Goal: Information Seeking & Learning: Learn about a topic

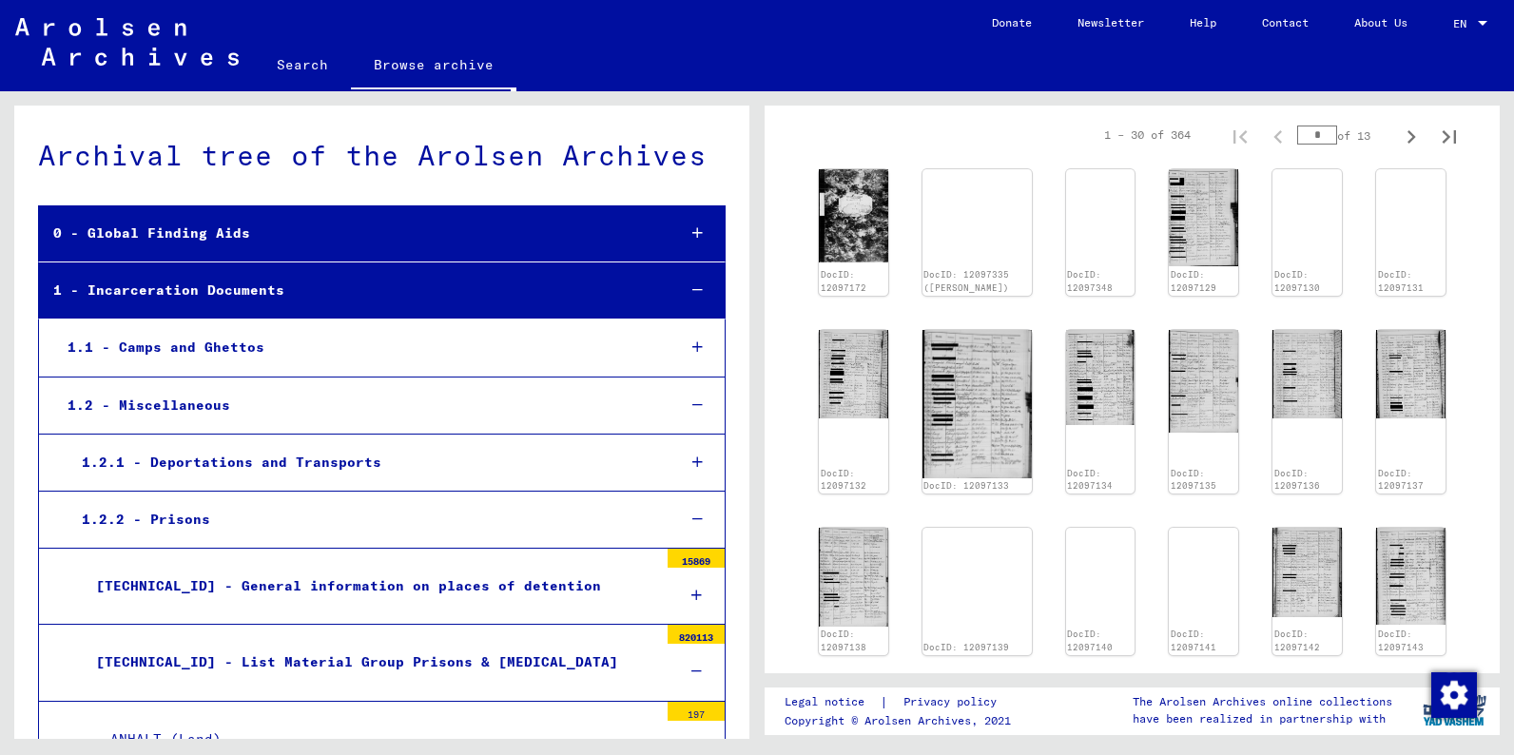
scroll to position [255, 0]
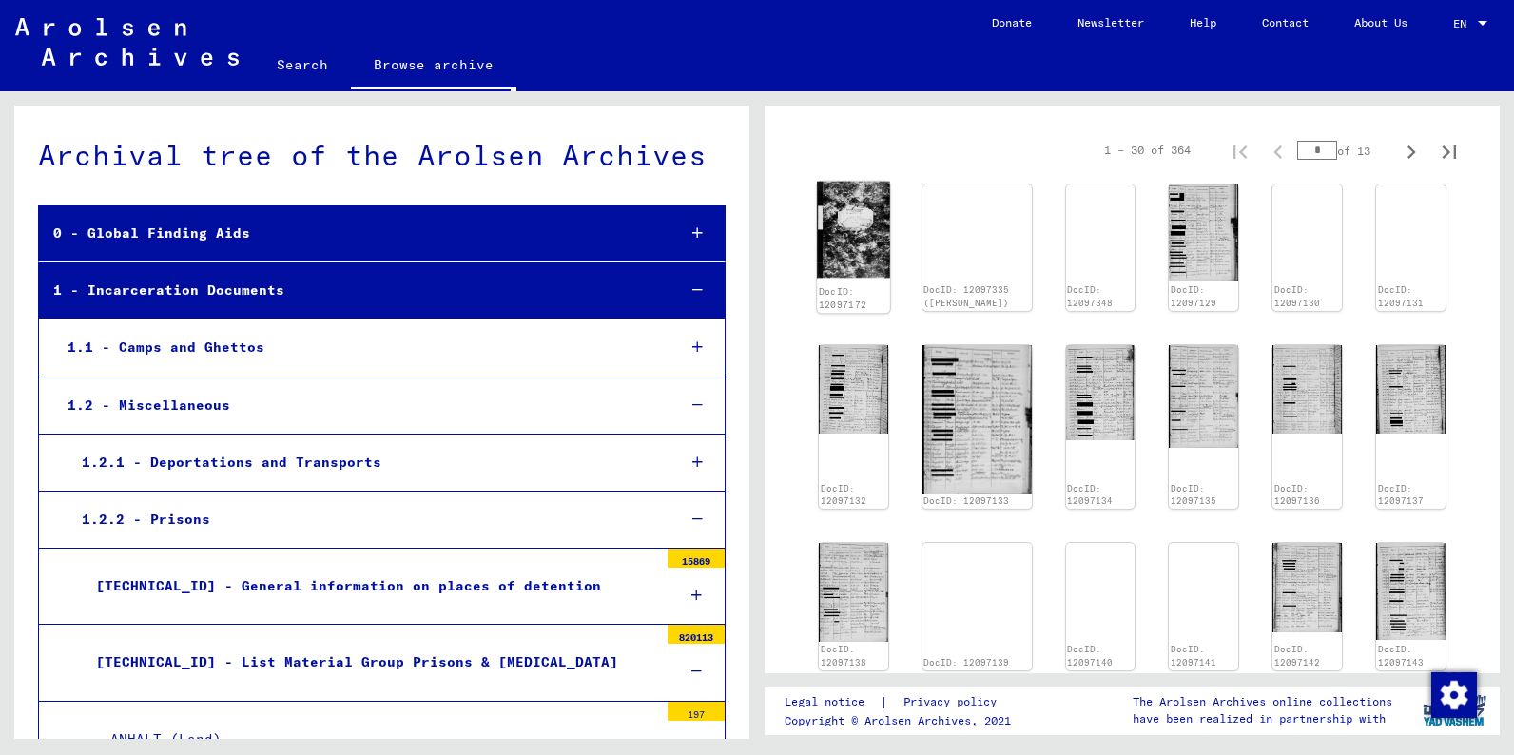
click at [857, 237] on img at bounding box center [853, 230] width 72 height 97
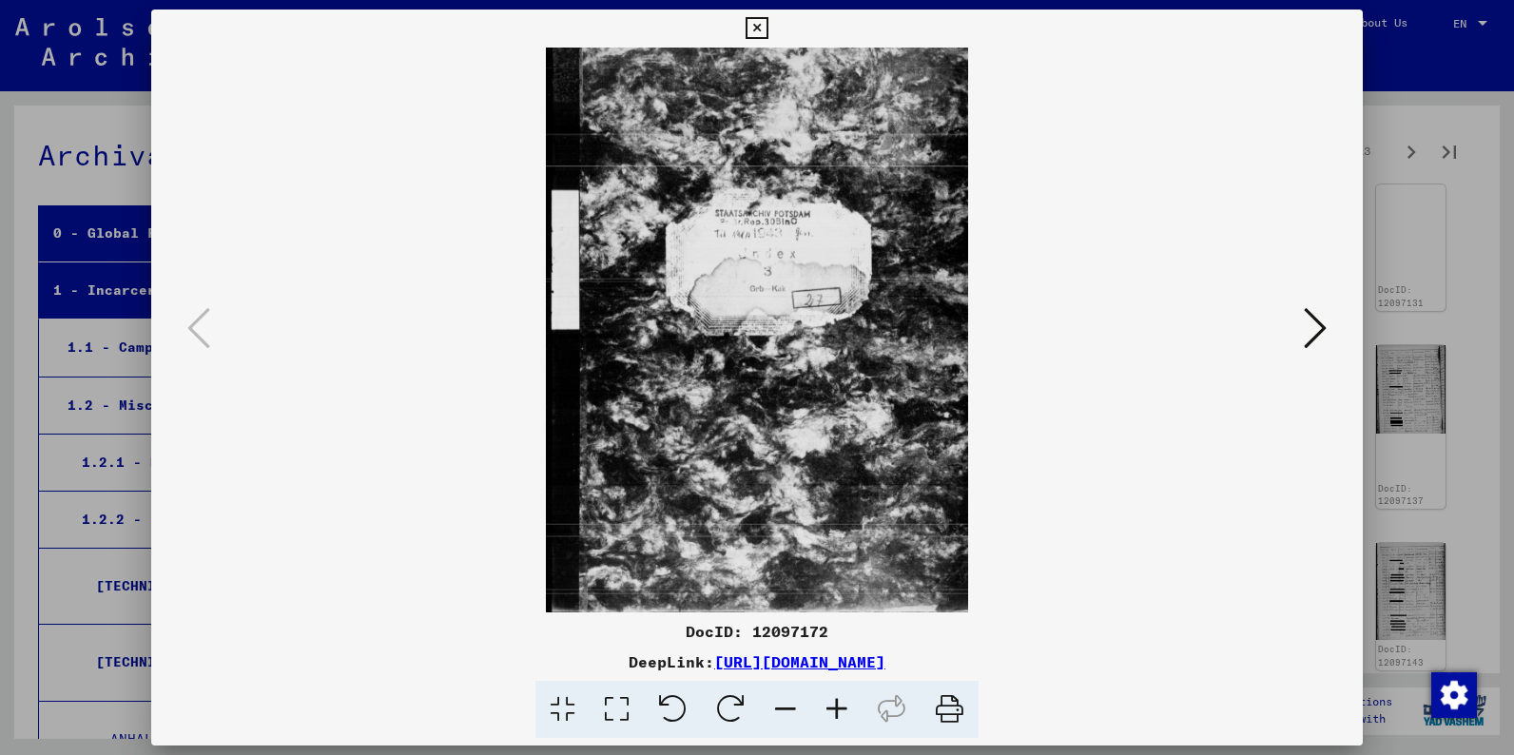
click at [1310, 317] on icon at bounding box center [1315, 328] width 23 height 46
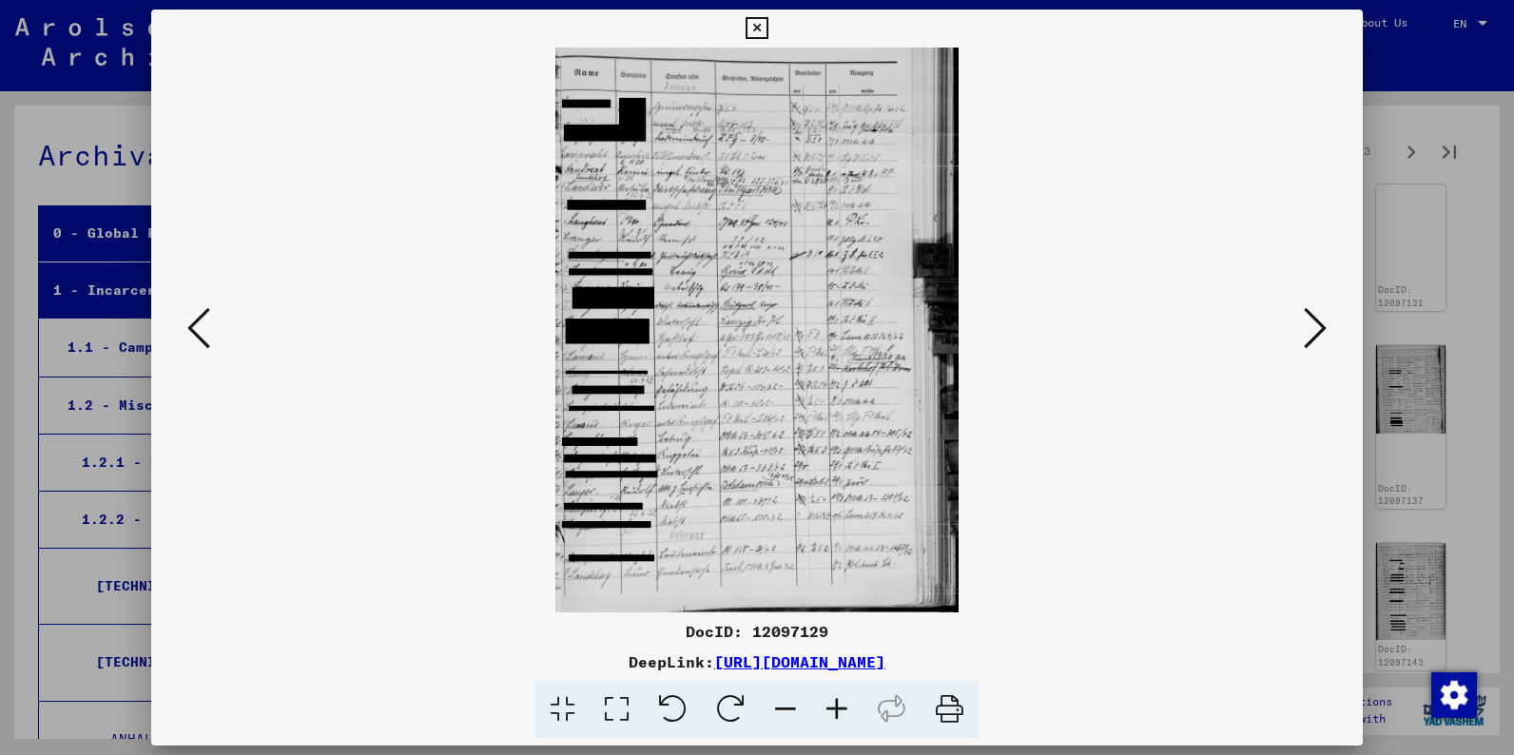
click at [1310, 317] on icon at bounding box center [1315, 328] width 23 height 46
click at [194, 332] on icon at bounding box center [198, 328] width 23 height 46
click at [193, 331] on icon at bounding box center [198, 328] width 23 height 46
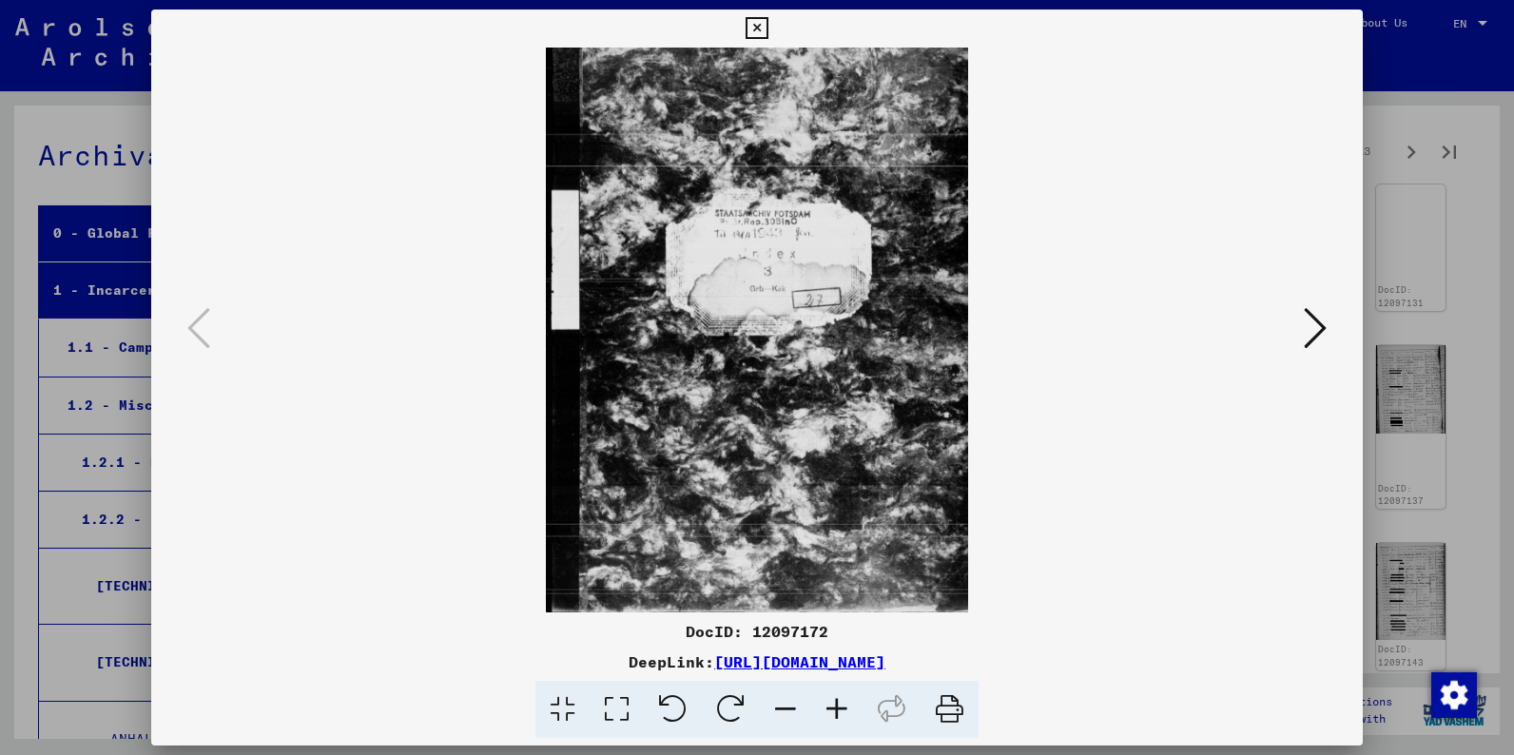
click at [767, 24] on icon at bounding box center [757, 28] width 22 height 23
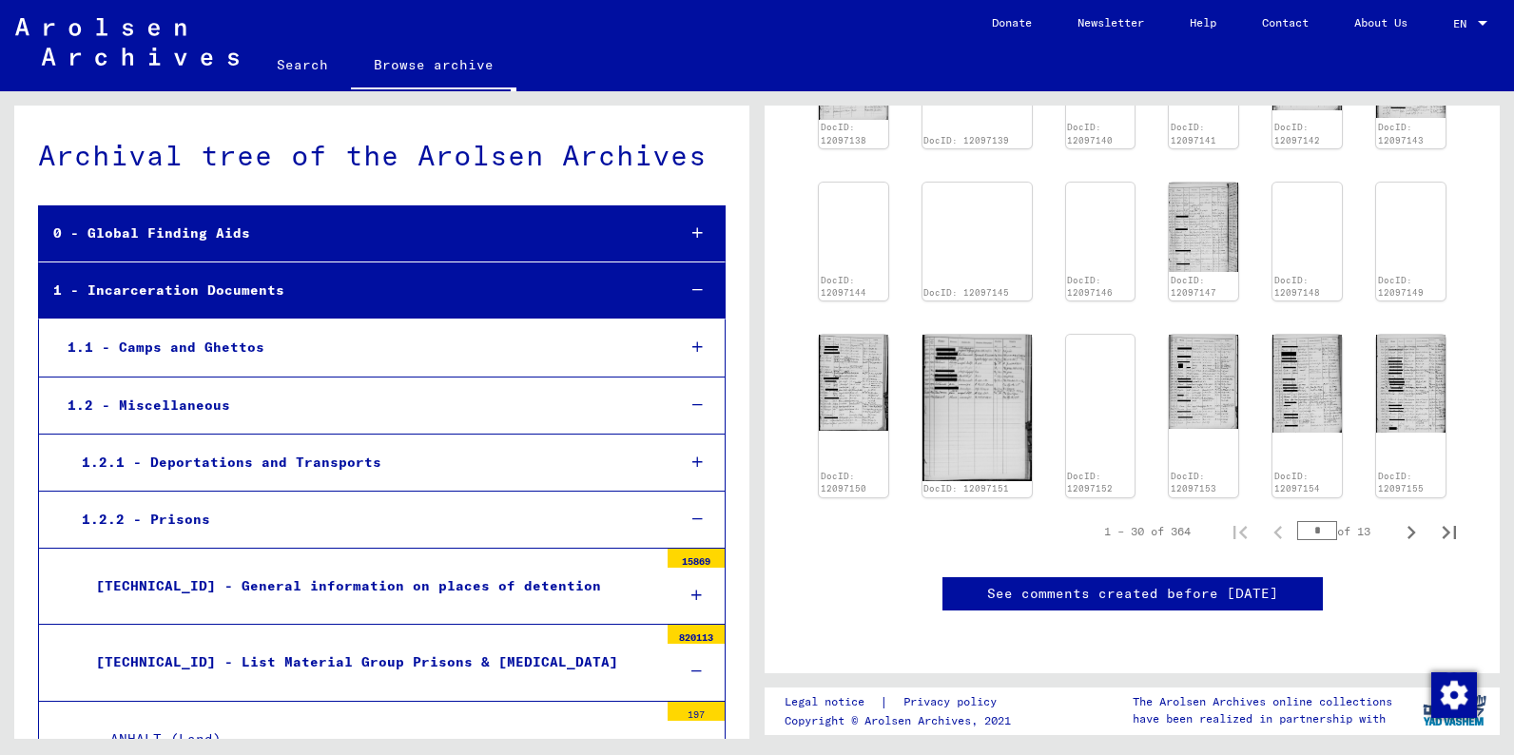
scroll to position [719, 0]
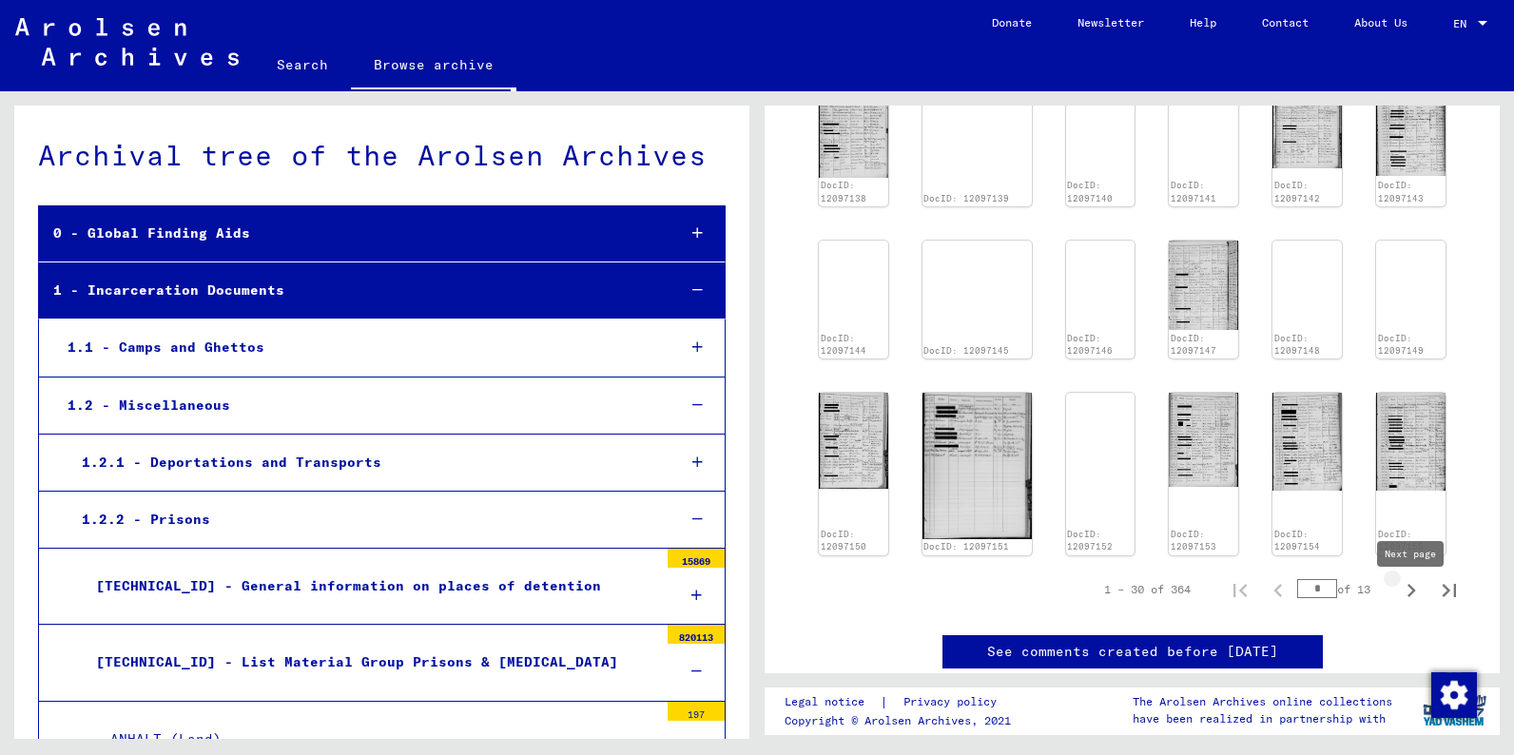
click at [1413, 597] on icon "Next page" at bounding box center [1411, 590] width 9 height 13
type input "*"
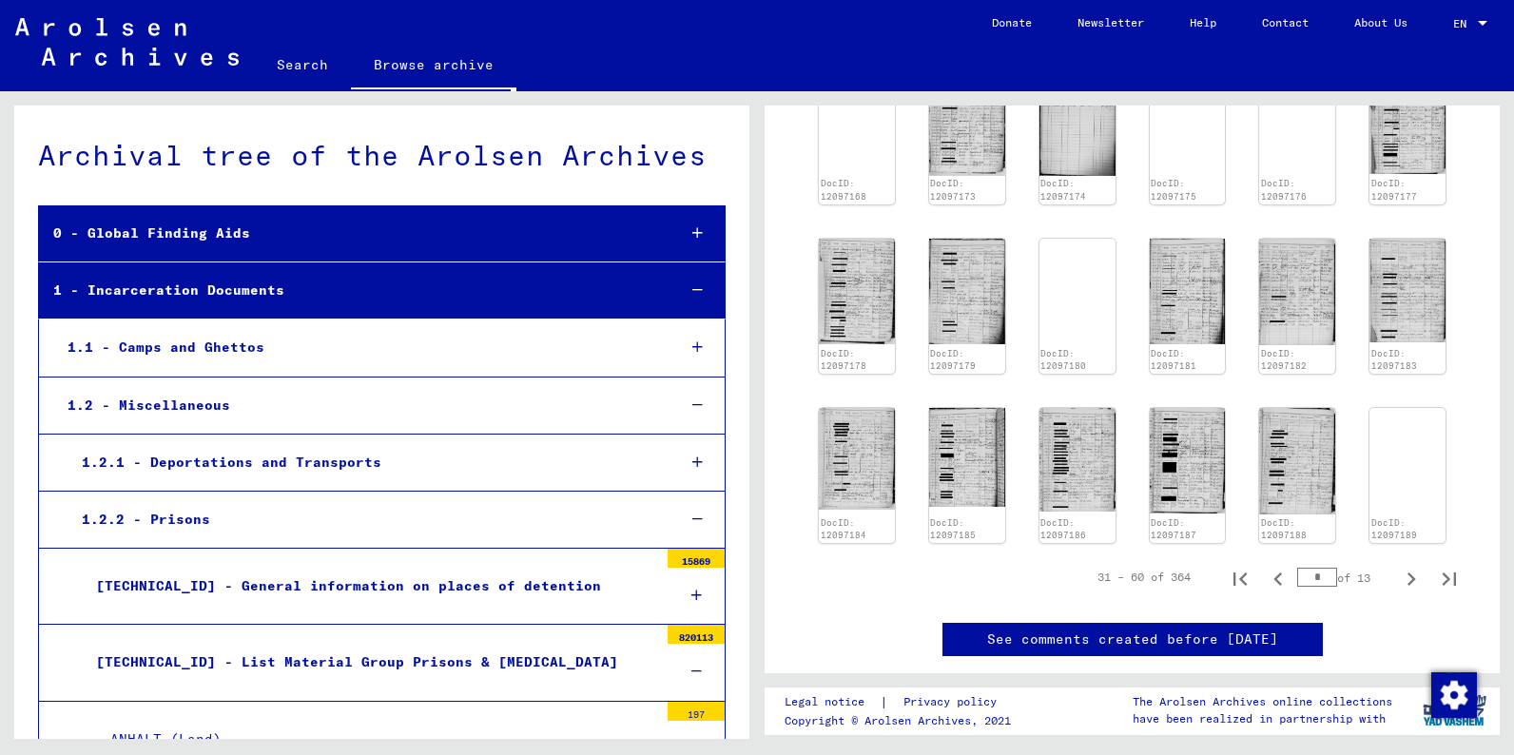
scroll to position [691, 0]
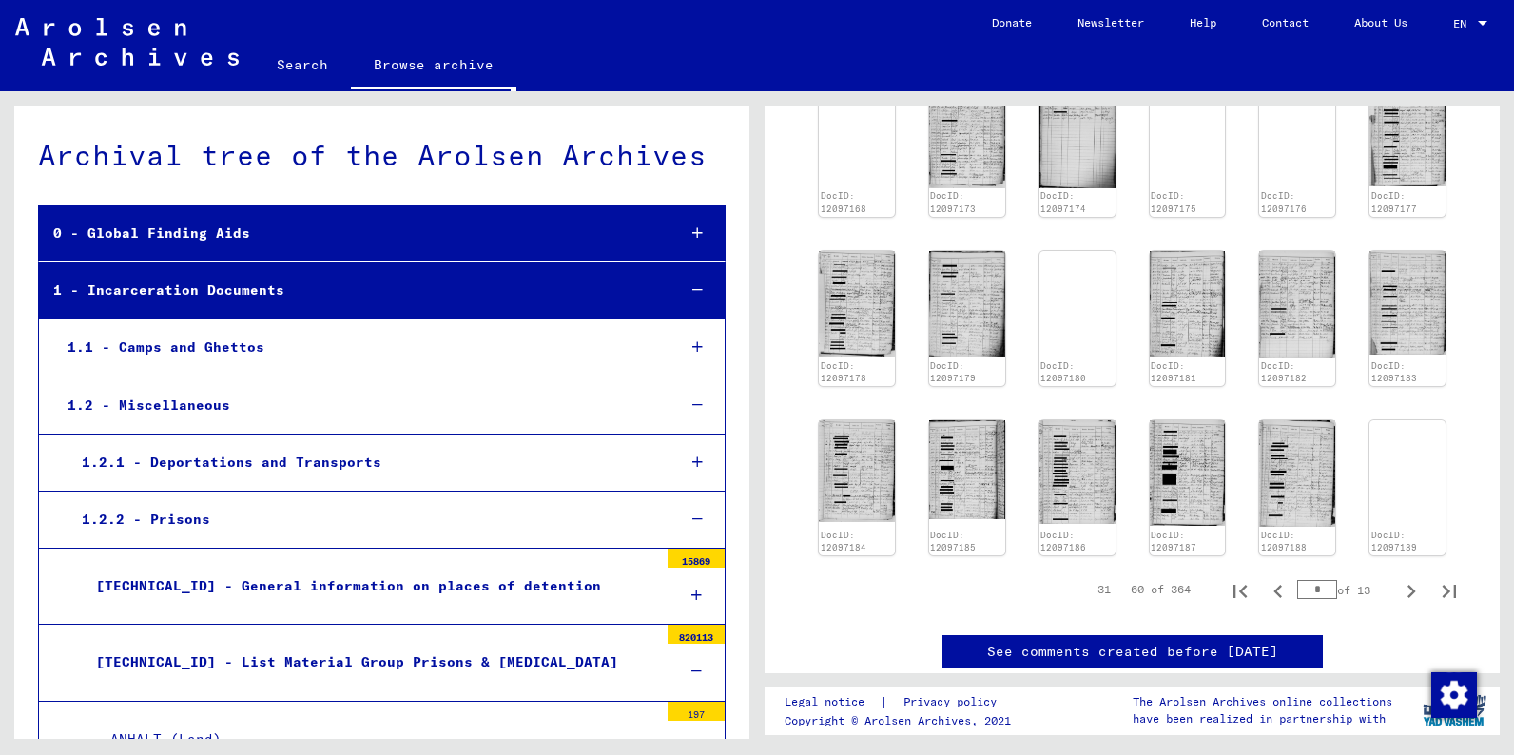
click at [1317, 591] on input "*" at bounding box center [1317, 589] width 40 height 19
click at [1326, 591] on input "**" at bounding box center [1317, 589] width 40 height 19
type input "*"
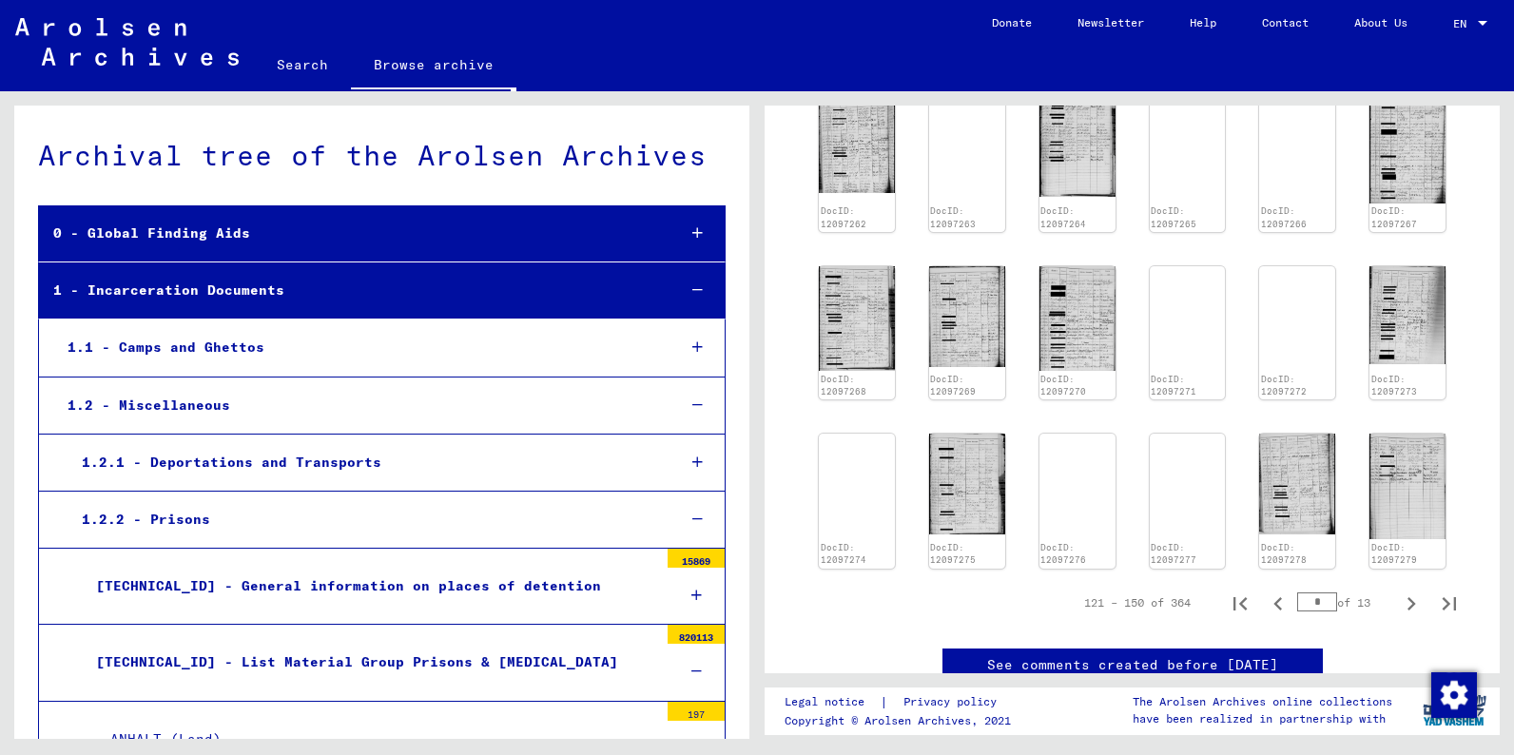
scroll to position [912, 0]
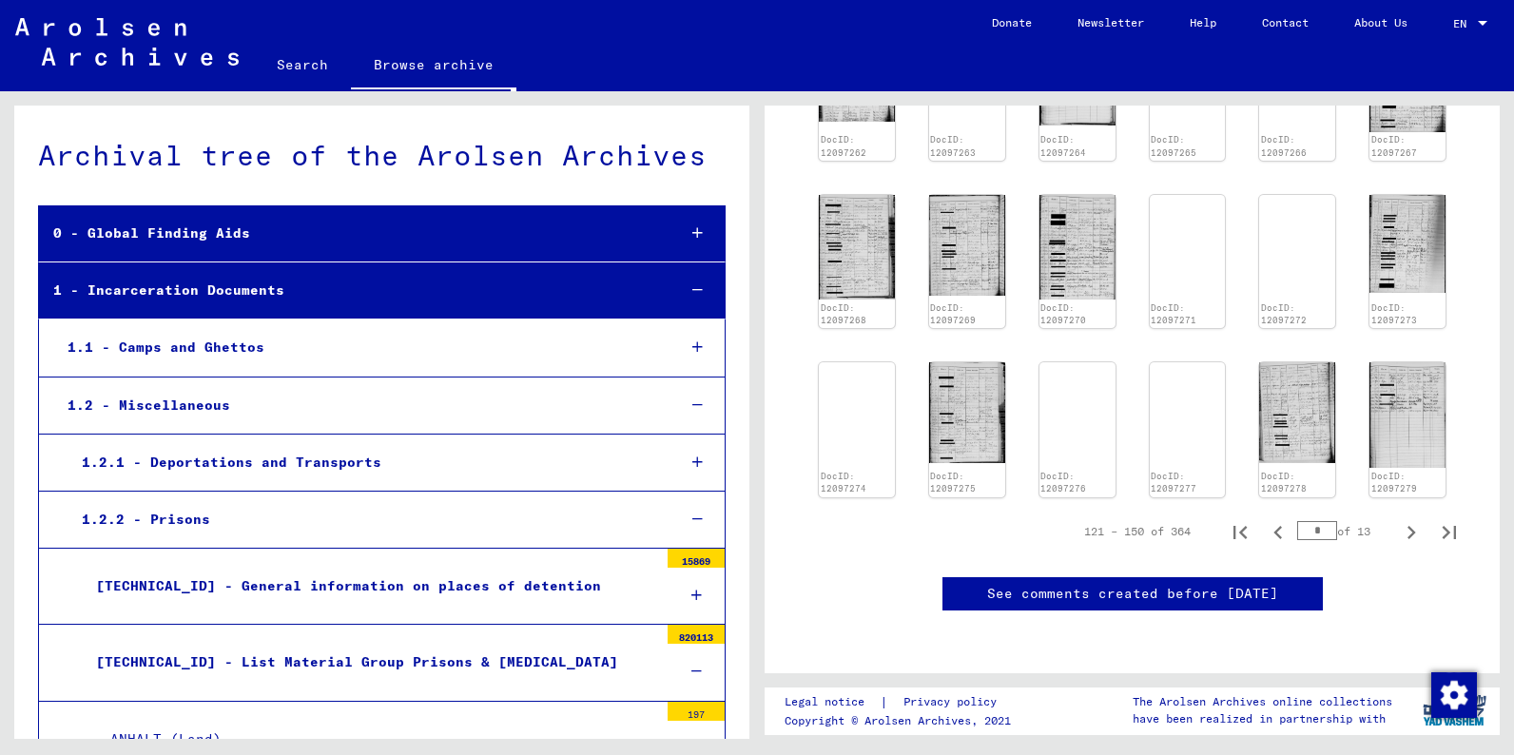
click at [1488, 544] on yv-its-full-details "1 Incarceration Documents / 1.2 Miscellaneous / 1.2.2 Prisons / [TECHNICAL_ID] …" at bounding box center [1132, 8] width 735 height 1283
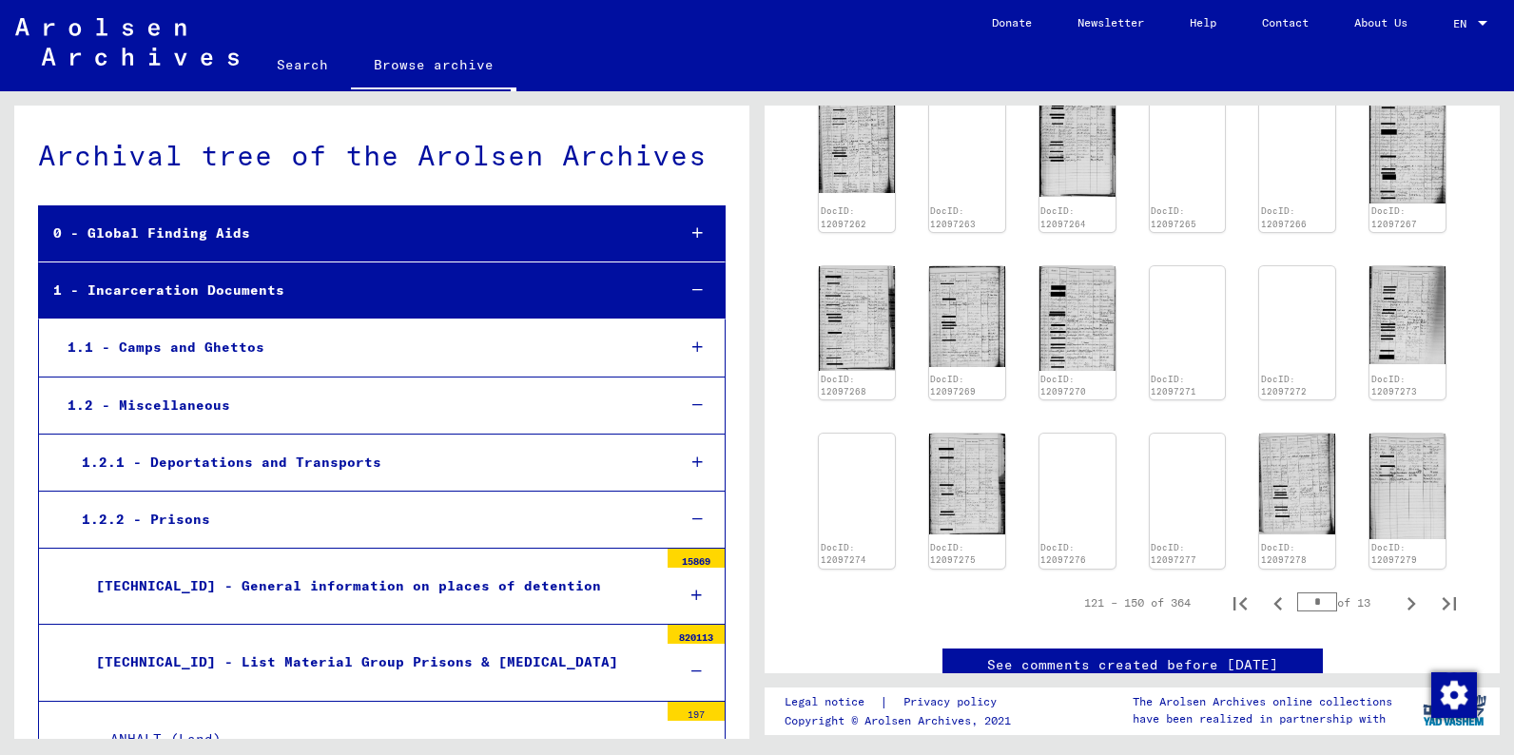
scroll to position [712, 0]
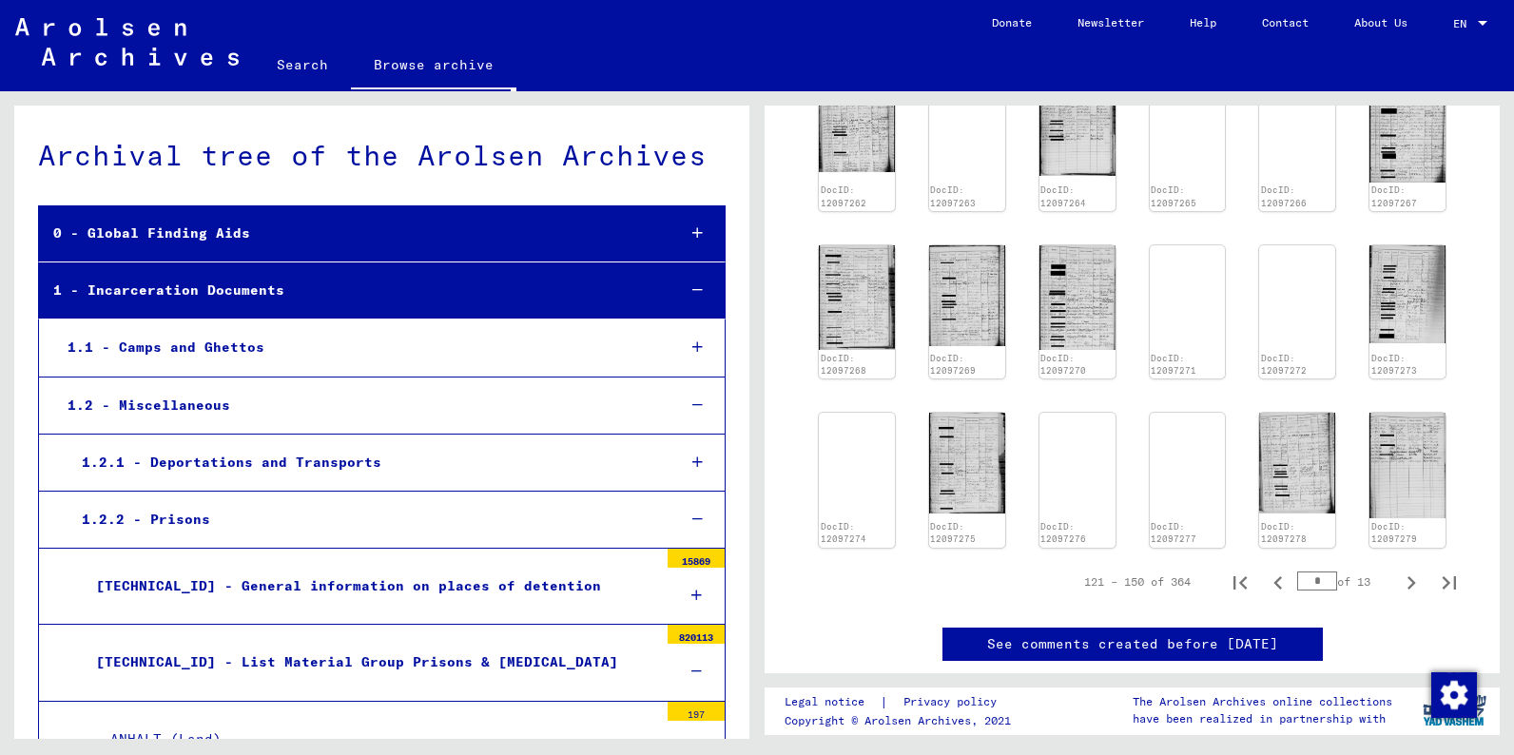
click at [1318, 583] on input "*" at bounding box center [1317, 581] width 40 height 19
type input "*"
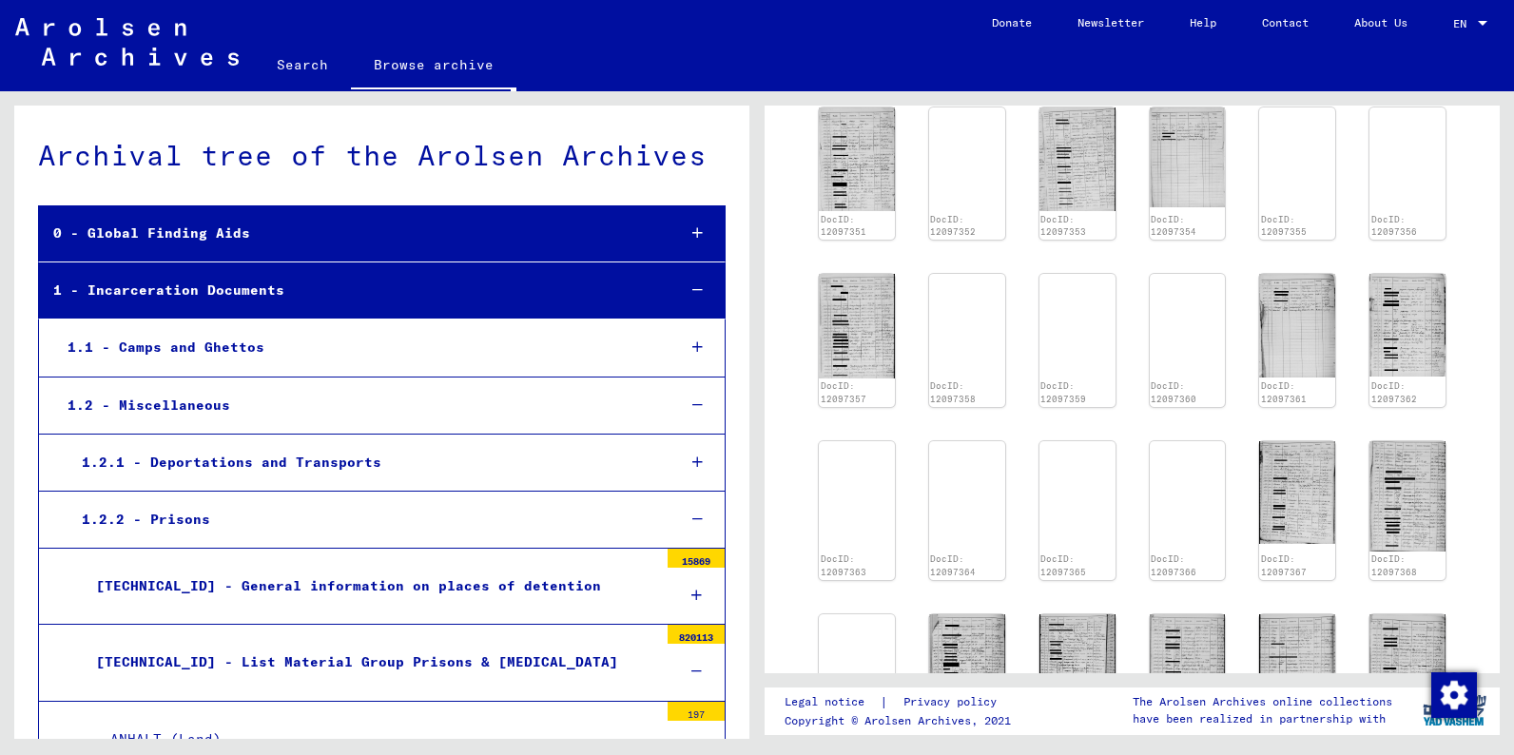
scroll to position [499, 0]
click at [1505, 613] on div "1 Incarceration Documents / 1.2 Miscellaneous / 1.2.2 Prisons / [TECHNICAL_ID] …" at bounding box center [1136, 415] width 757 height 648
click at [1500, 613] on div "1 Incarceration Documents / 1.2 Miscellaneous / 1.2.2 Prisons / [TECHNICAL_ID] …" at bounding box center [1136, 415] width 757 height 648
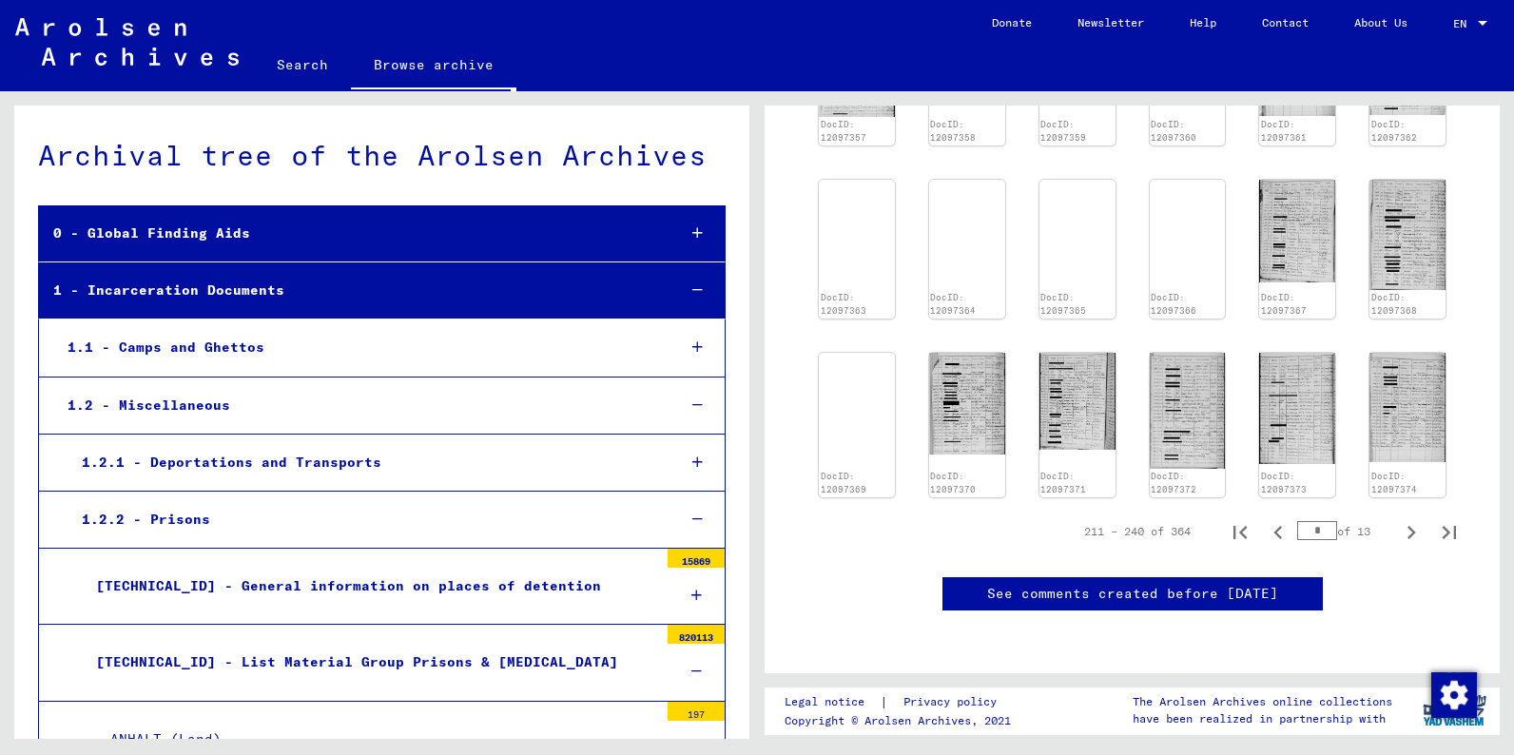
scroll to position [1034, 0]
click at [1412, 519] on icon "Next page" at bounding box center [1411, 532] width 27 height 27
type input "*"
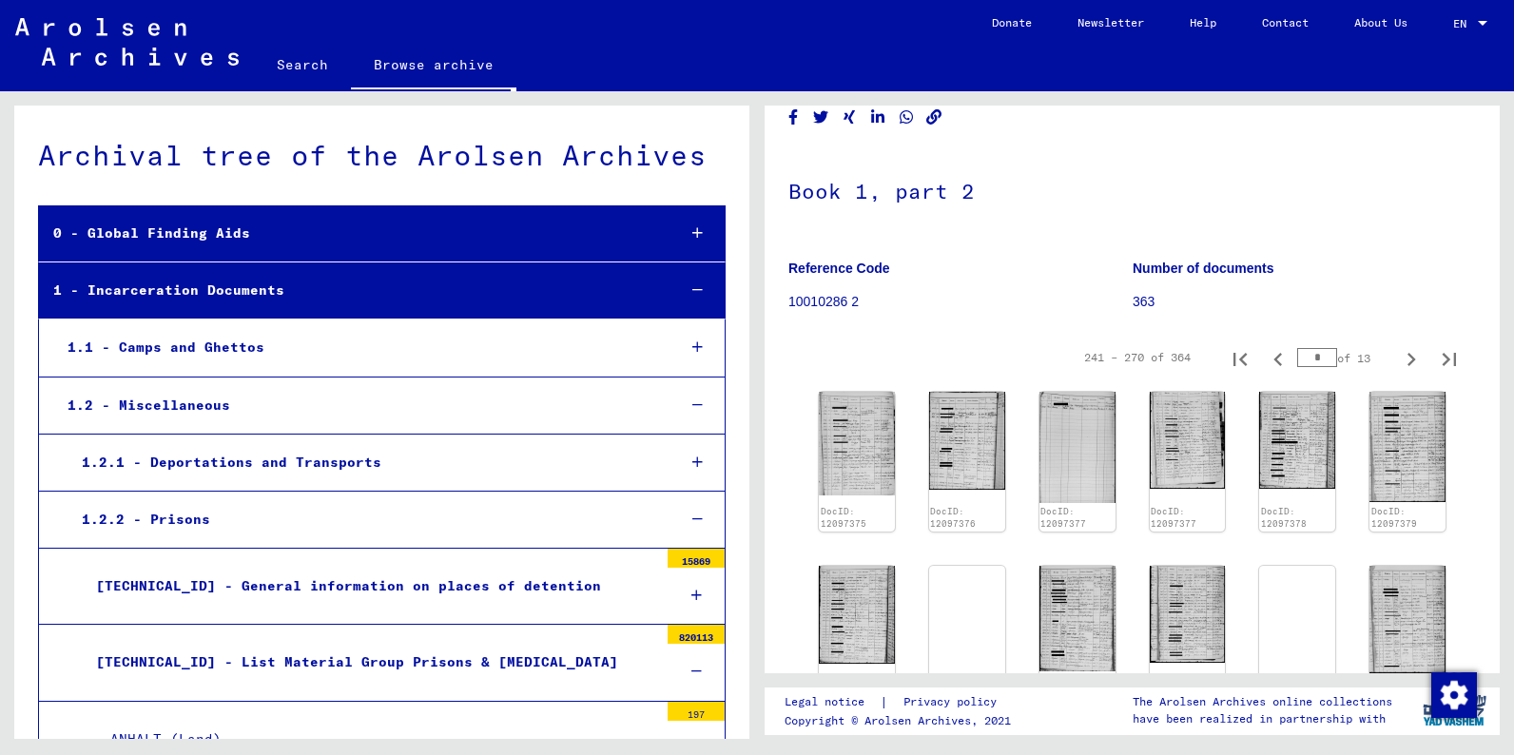
scroll to position [58, 0]
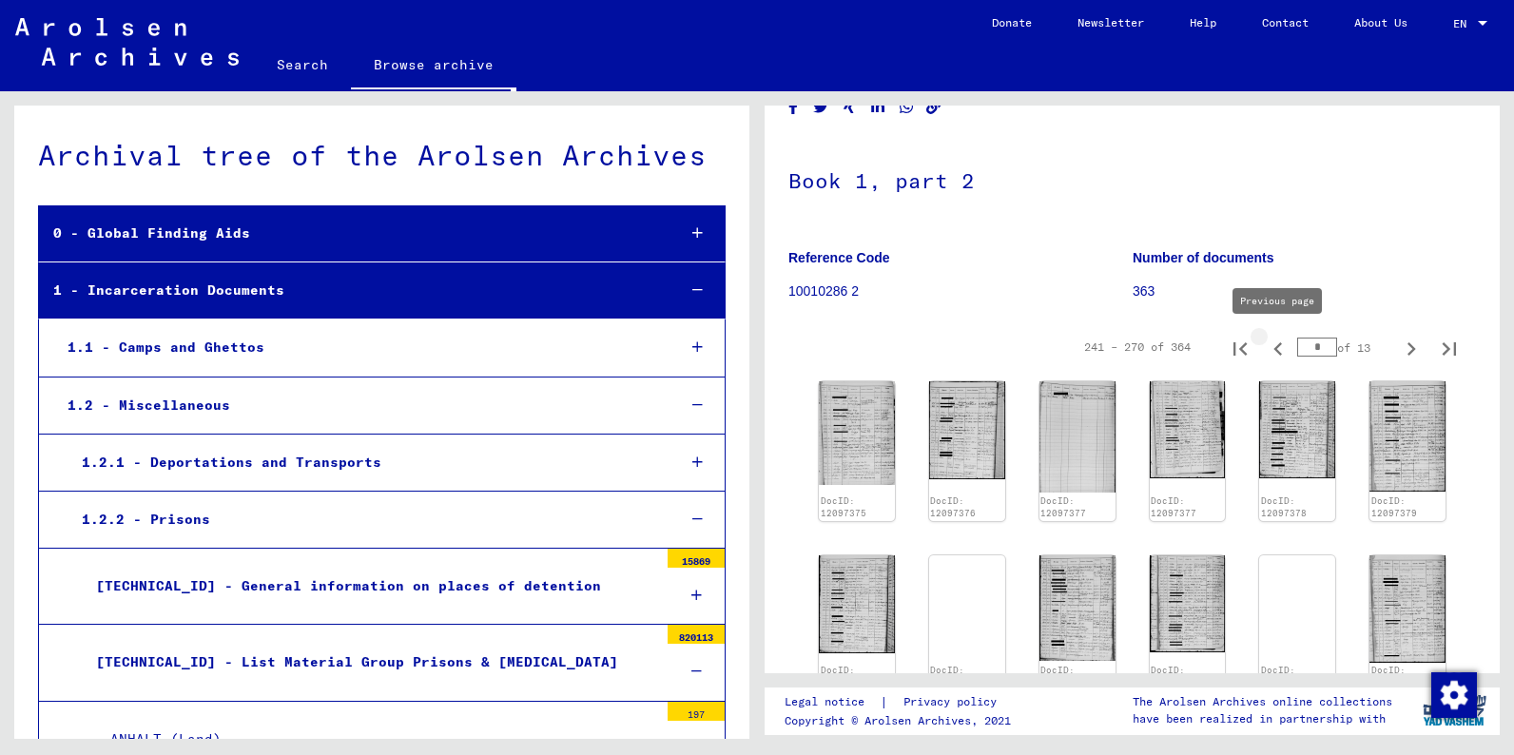
click at [1276, 349] on icon "Previous page" at bounding box center [1277, 348] width 9 height 13
type input "*"
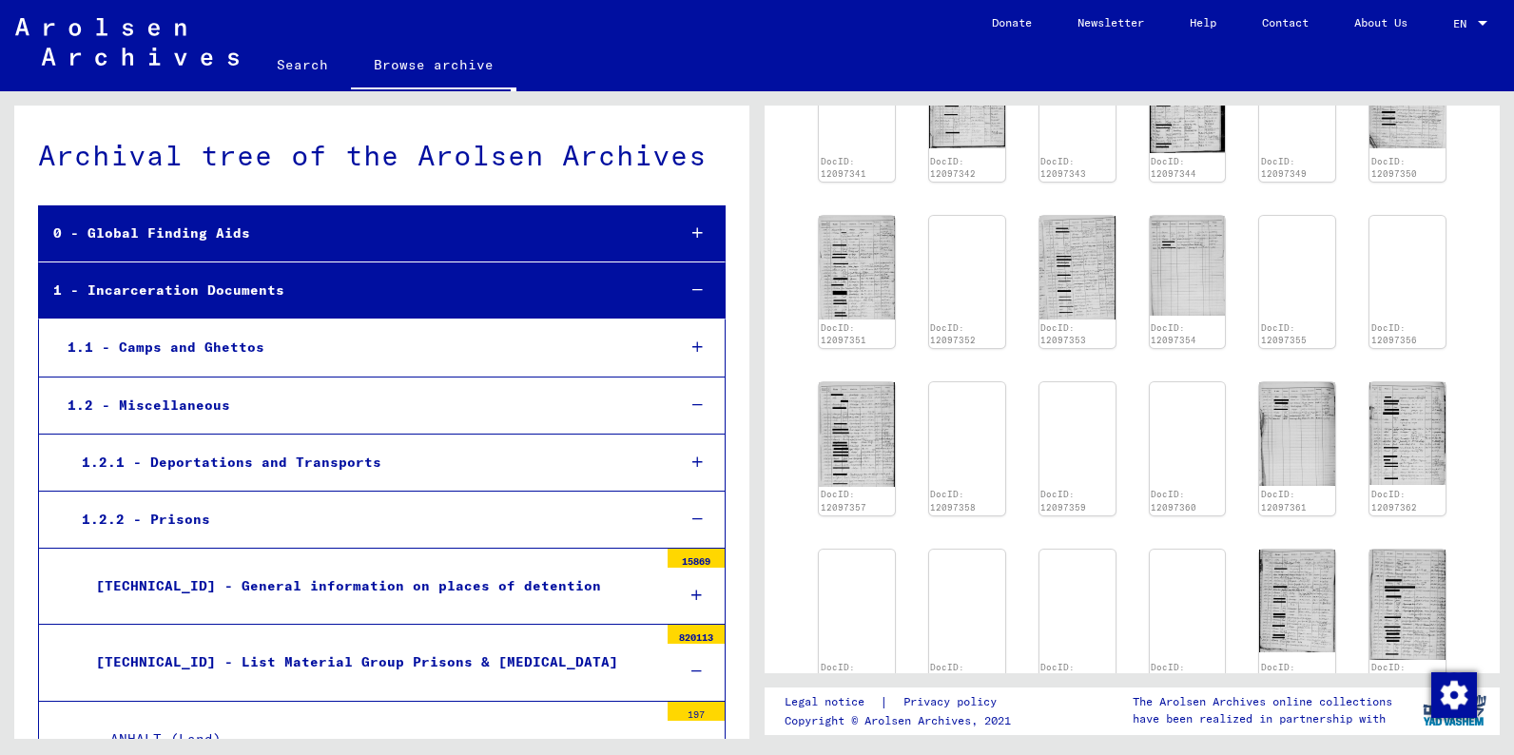
scroll to position [188, 0]
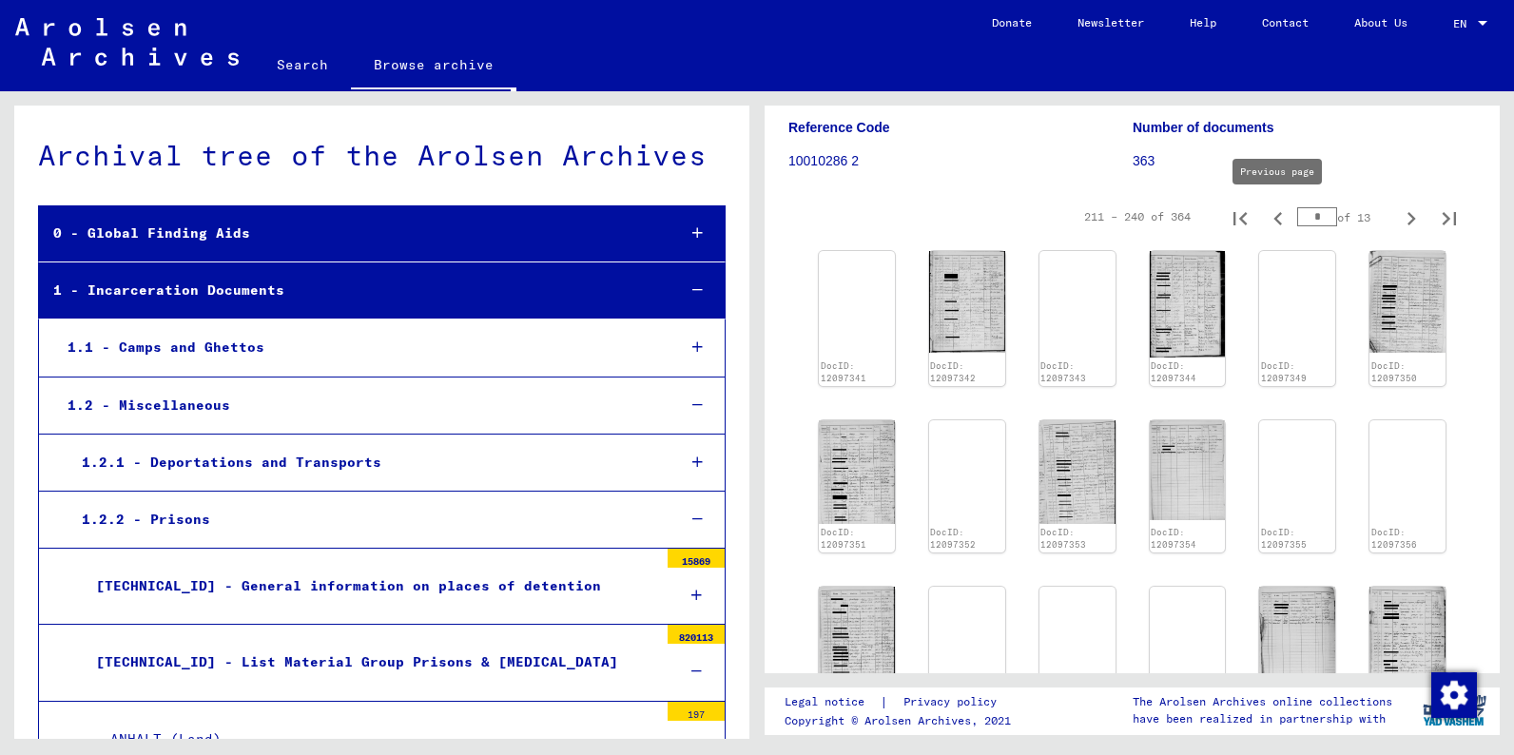
click at [1278, 218] on icon "Previous page" at bounding box center [1278, 218] width 27 height 27
type input "*"
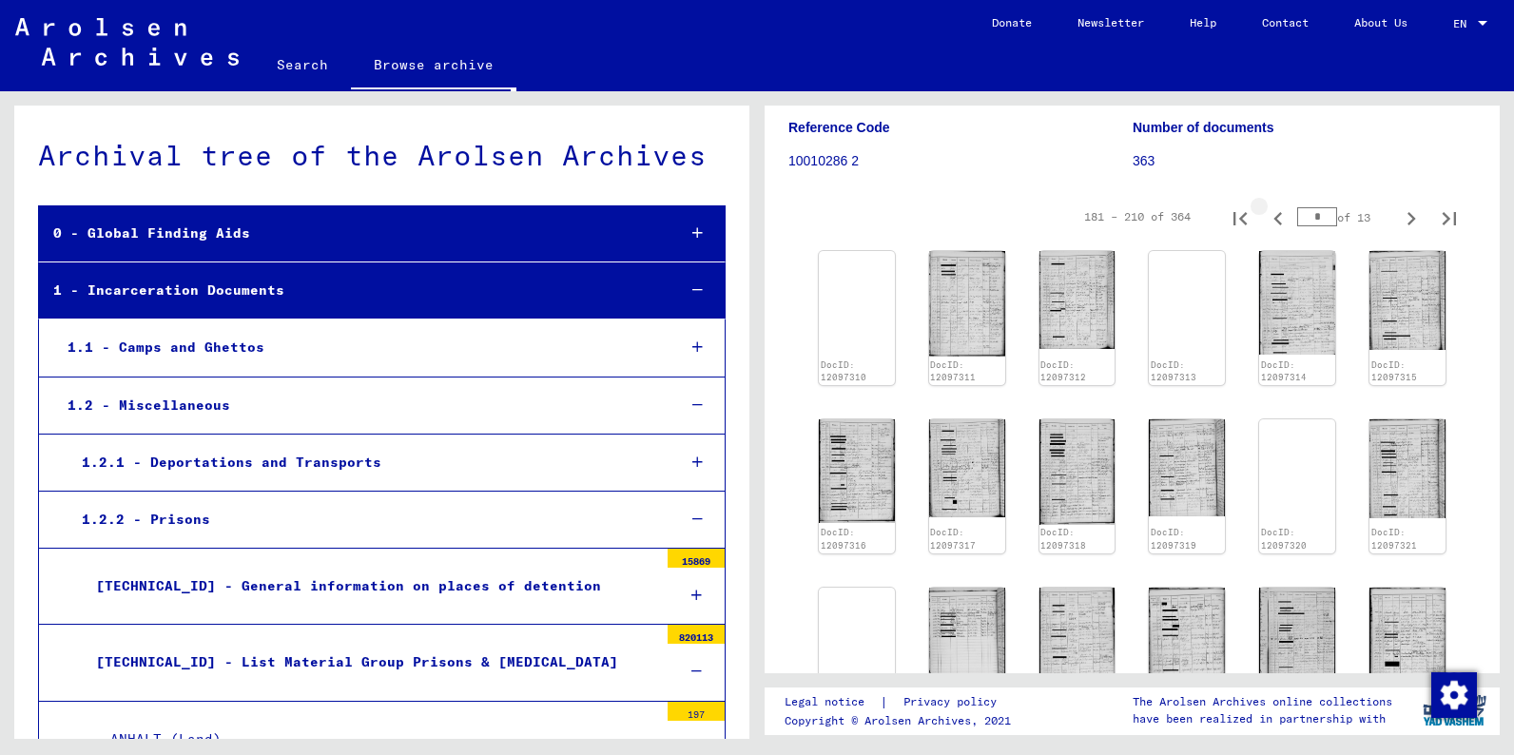
click at [1278, 218] on icon "Previous page" at bounding box center [1278, 218] width 27 height 27
type input "*"
click at [1278, 218] on icon "Previous page" at bounding box center [1278, 218] width 27 height 27
type input "*"
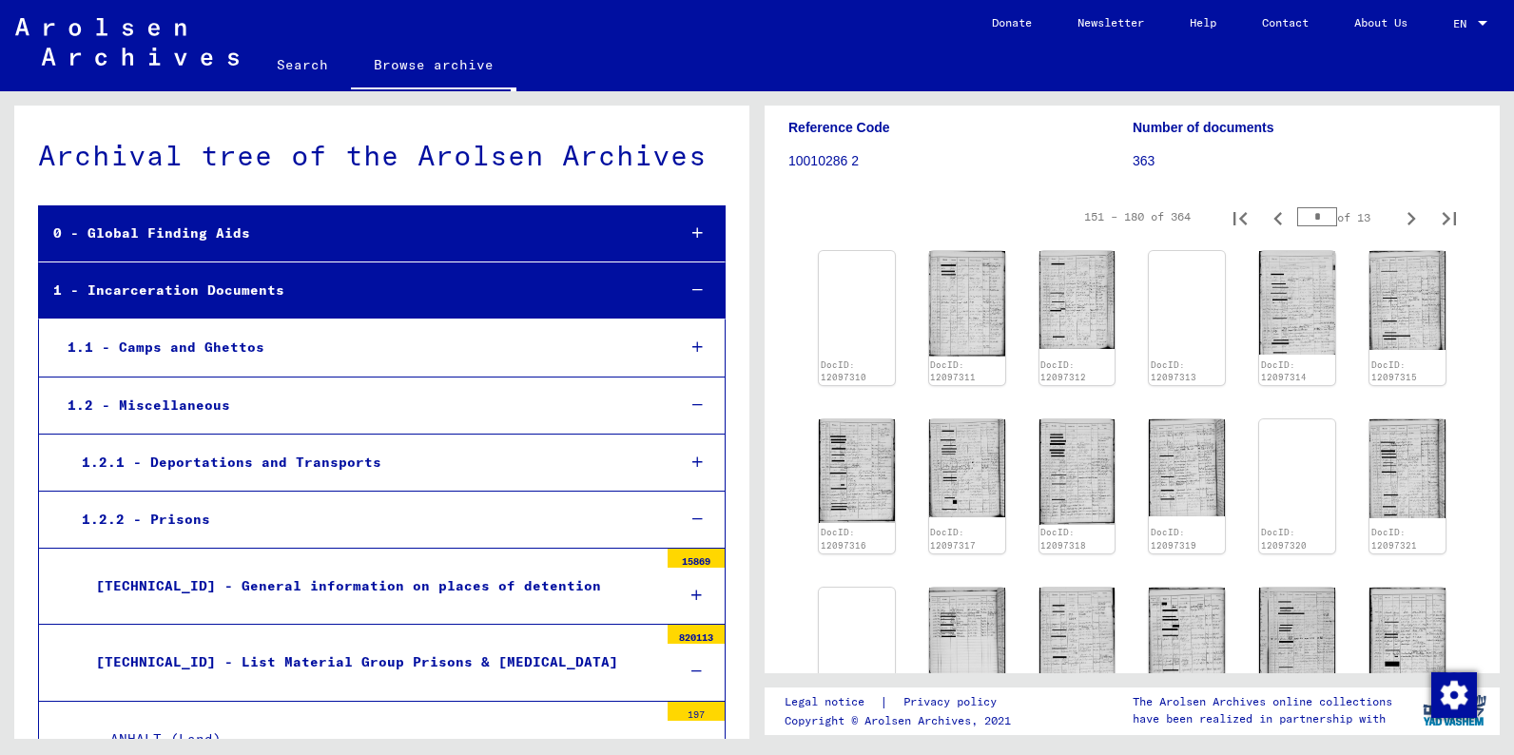
type input "*"
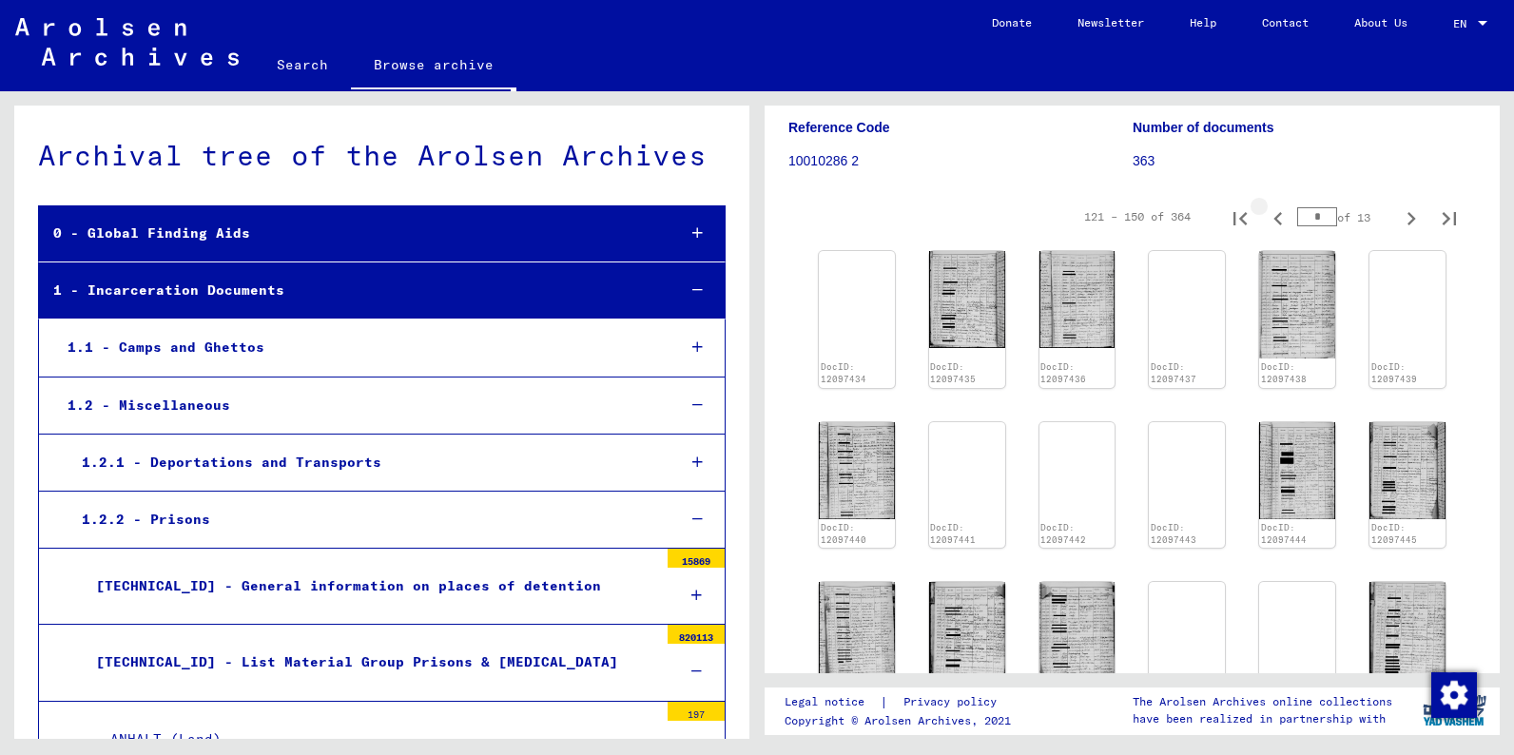
click at [1278, 218] on icon "Previous page" at bounding box center [1278, 218] width 27 height 27
type input "*"
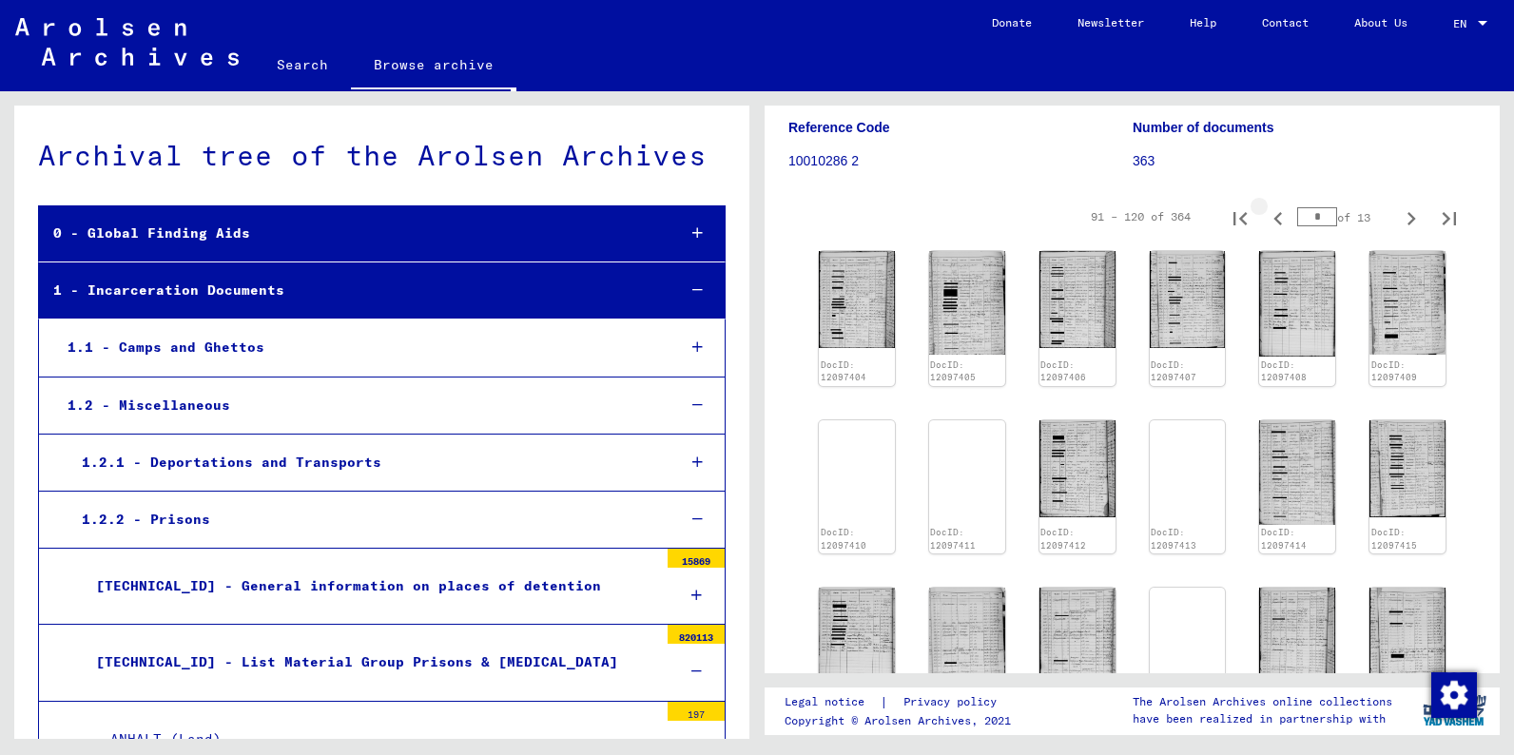
click at [1278, 218] on icon "Previous page" at bounding box center [1278, 218] width 27 height 27
type input "*"
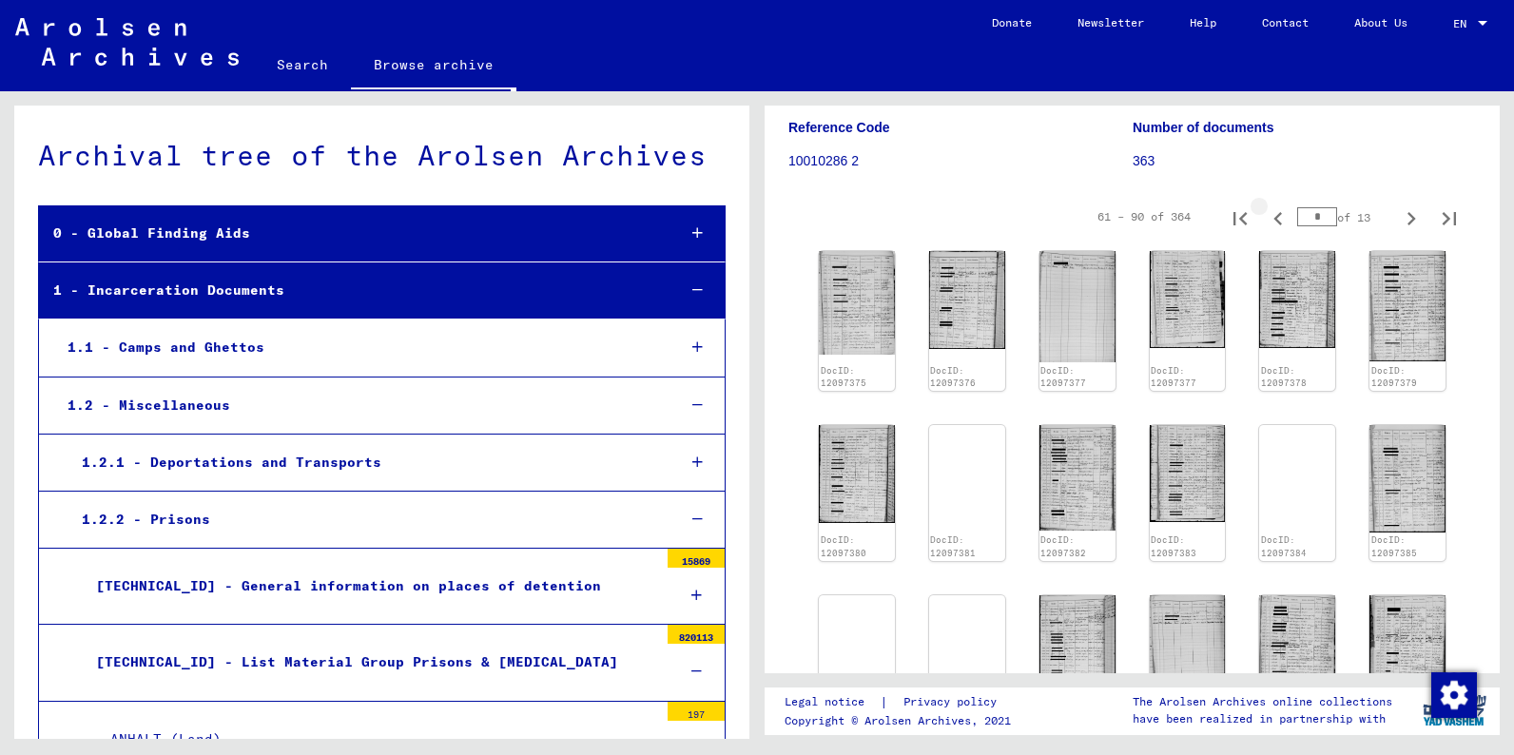
click at [1278, 218] on icon "Previous page" at bounding box center [1278, 218] width 27 height 27
type input "*"
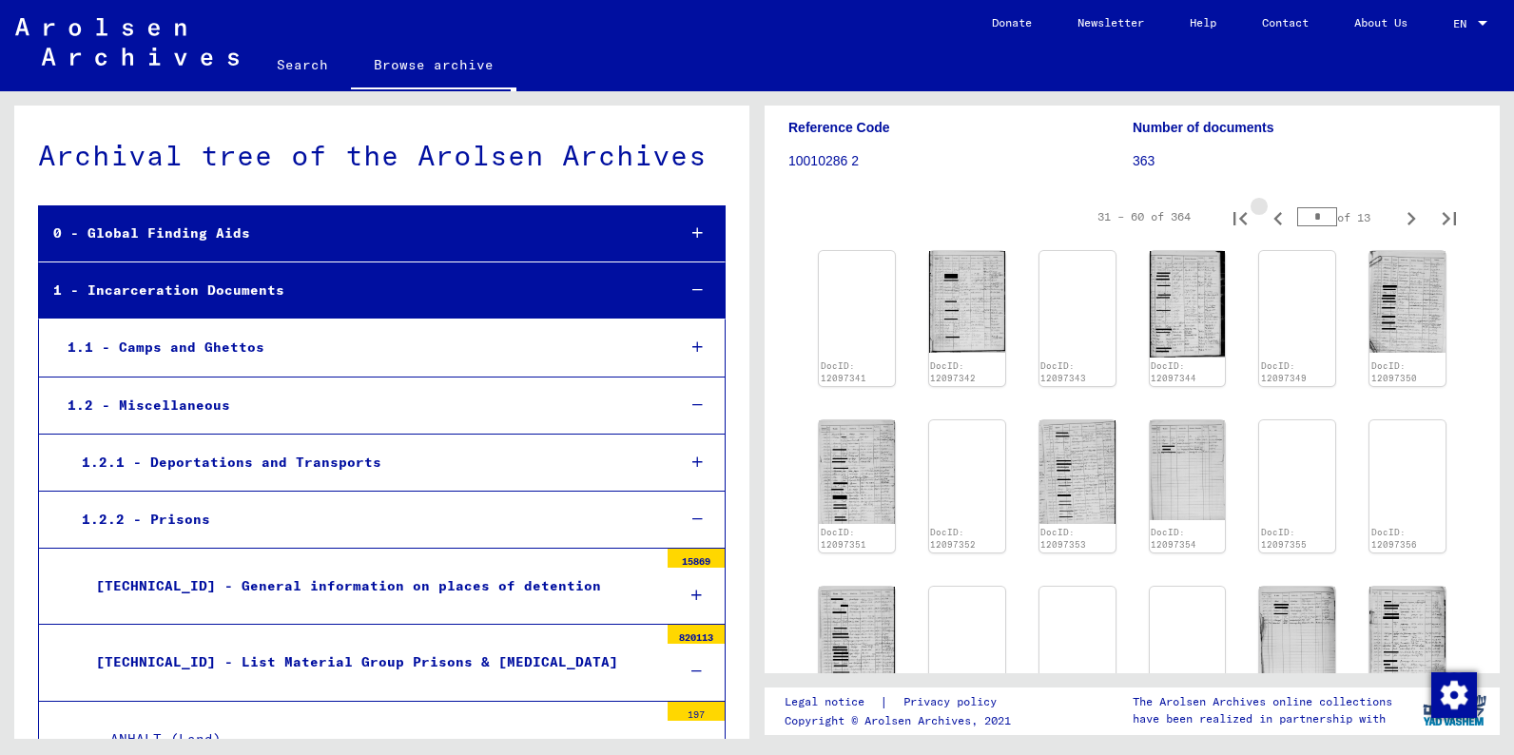
click at [1278, 218] on icon "Previous page" at bounding box center [1278, 218] width 27 height 27
type input "*"
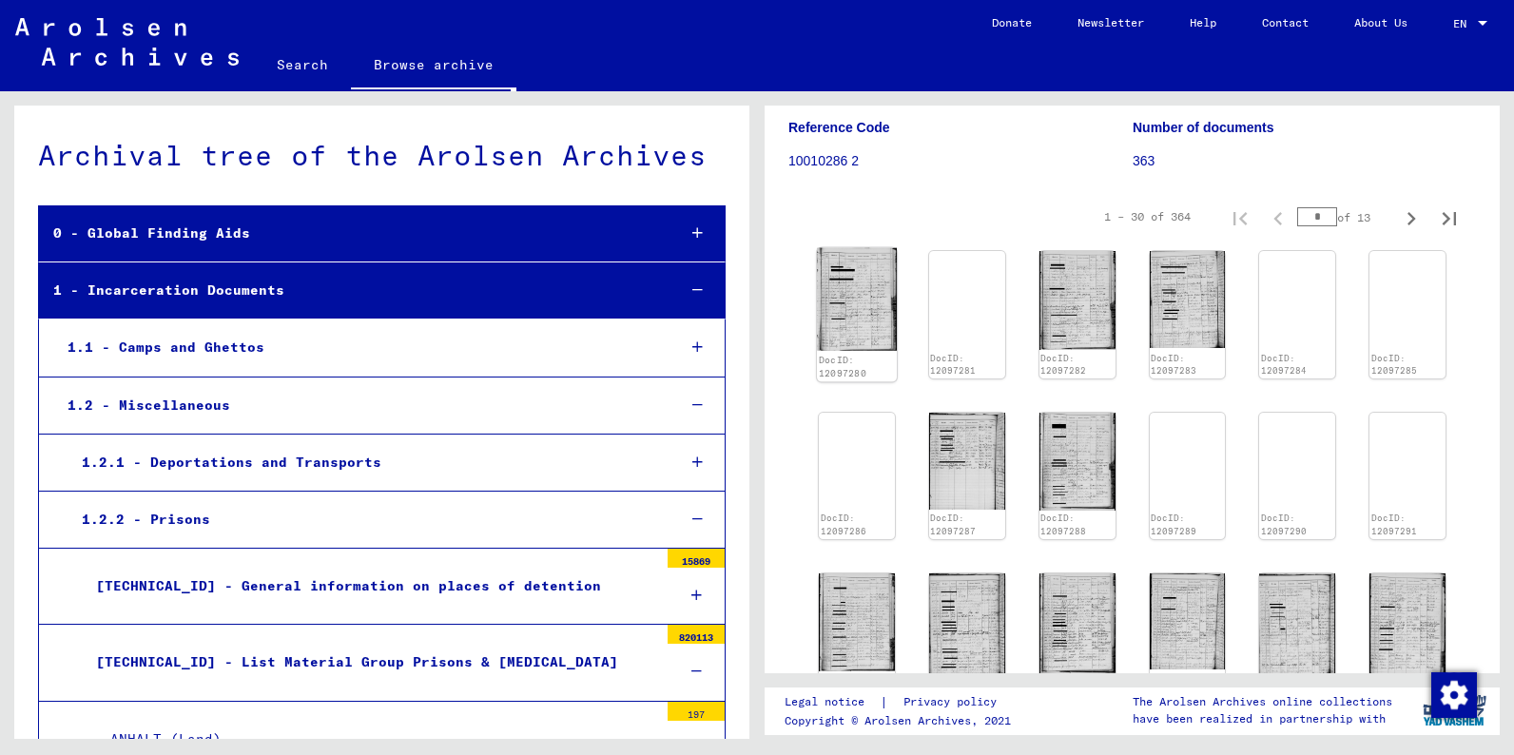
click at [850, 355] on link "DocID: 12097280" at bounding box center [843, 367] width 48 height 25
